Goal: Find specific page/section: Find specific page/section

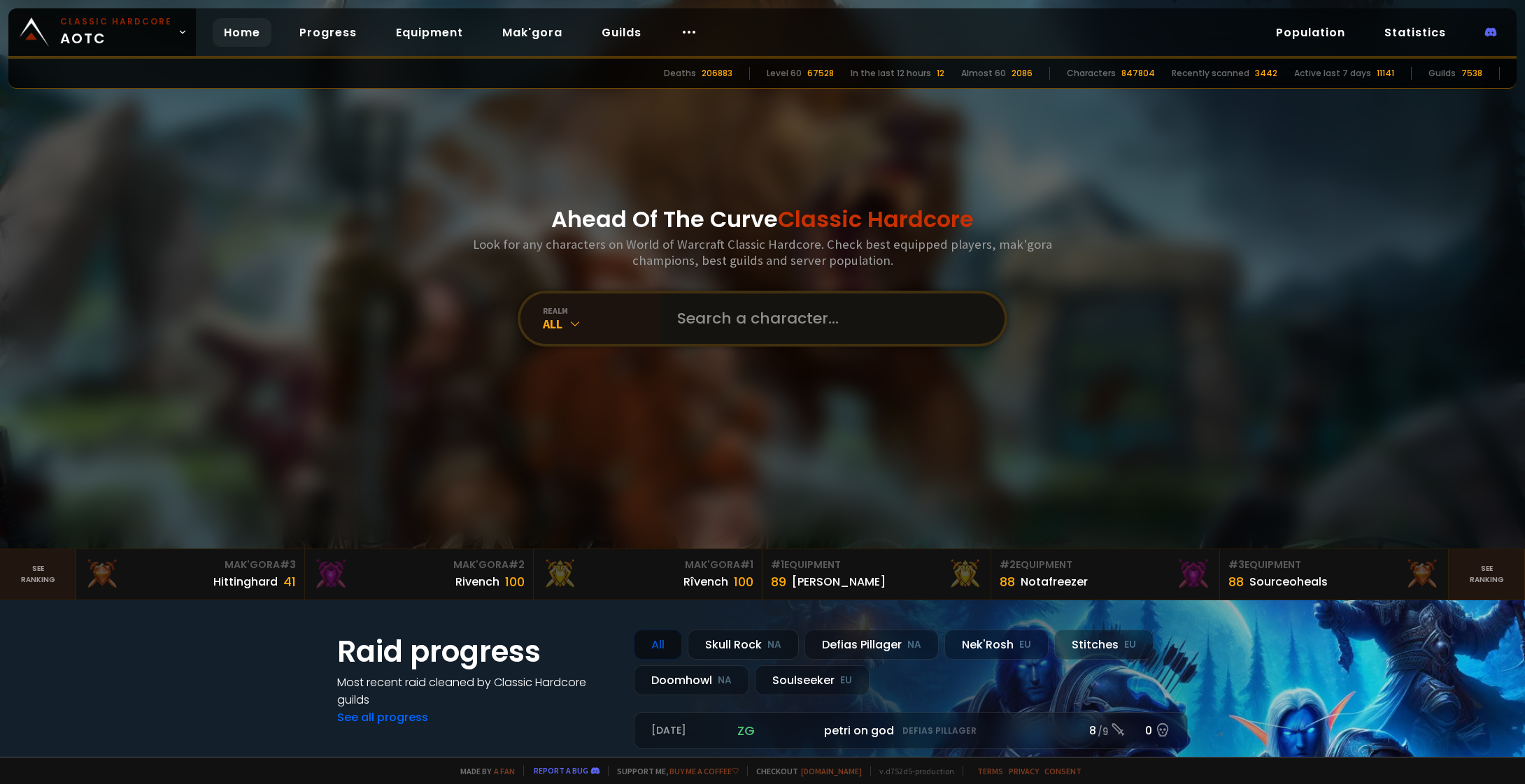
click at [718, 321] on input "text" at bounding box center [827, 319] width 319 height 50
type input "ariv"
click at [701, 330] on input "text" at bounding box center [827, 319] width 319 height 50
type input "arivo"
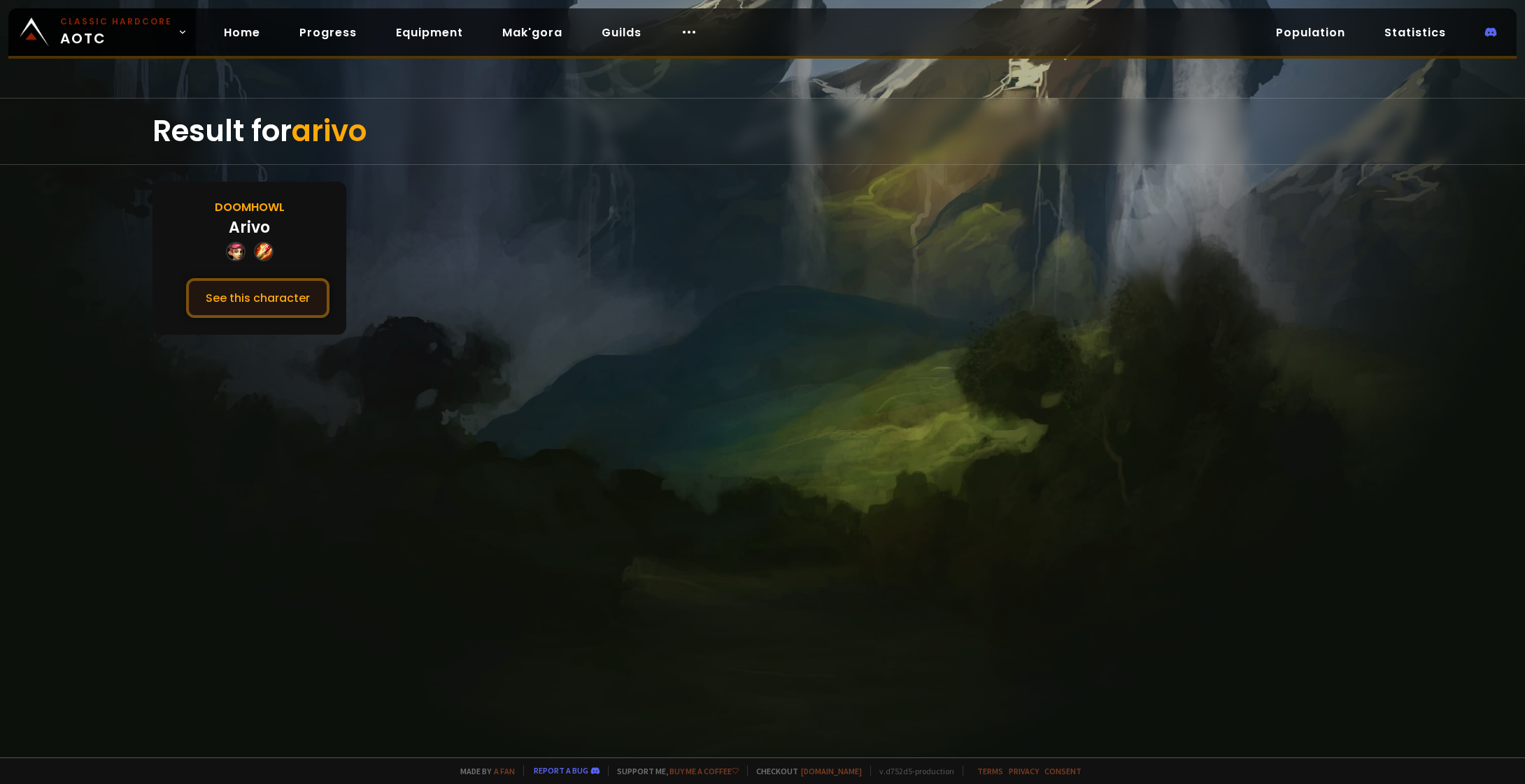
click at [260, 286] on button "See this character" at bounding box center [257, 298] width 143 height 40
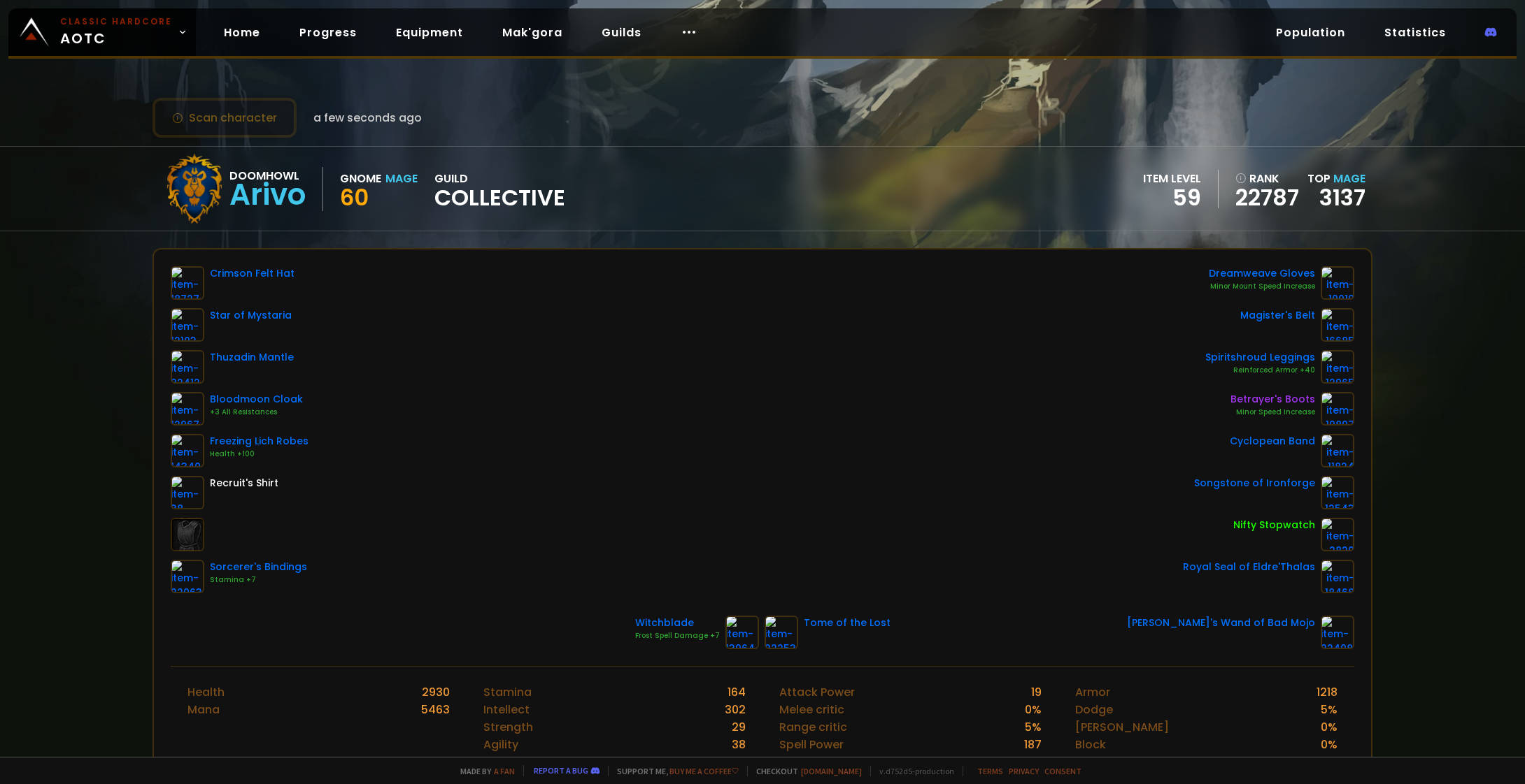
click at [920, 327] on div "Crimson Felt Hat Star of Mystaria Thuzadin Mantle Bloodmoon Cloak +3 All Resist…" at bounding box center [763, 430] width 1184 height 327
